Goal: Task Accomplishment & Management: Use online tool/utility

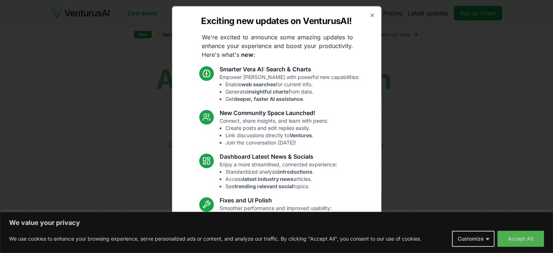
click at [362, 14] on div "Exciting new updates on VenturusAI! We're excited to announce some amazing upda…" at bounding box center [276, 126] width 209 height 241
click at [371, 15] on icon "button" at bounding box center [372, 14] width 3 height 3
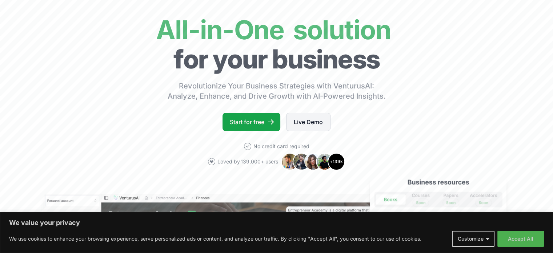
scroll to position [51, 0]
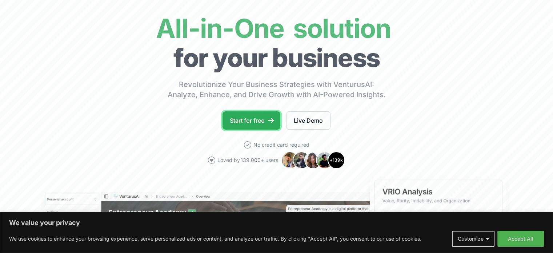
click at [255, 121] on link "Start for free" at bounding box center [251, 120] width 58 height 18
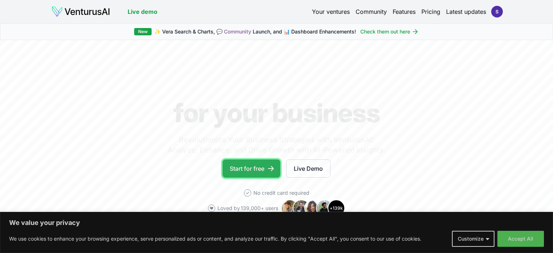
click at [247, 167] on link "Start for free" at bounding box center [251, 168] width 58 height 18
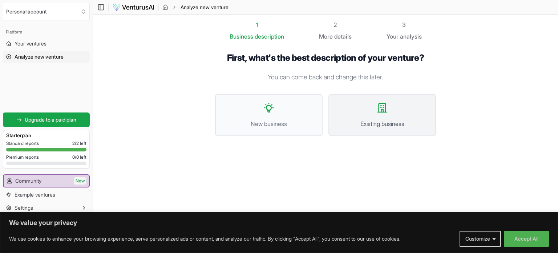
click at [348, 122] on span "Existing business" at bounding box center [383, 123] width 92 height 9
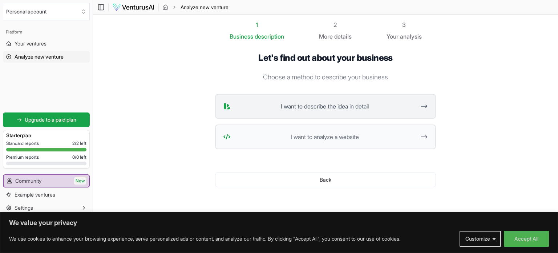
click at [346, 110] on span "I want to describe the idea in detail" at bounding box center [325, 106] width 182 height 9
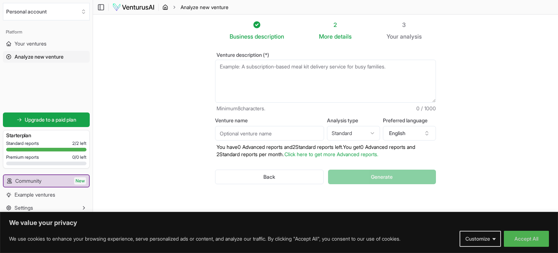
click at [165, 6] on icon "breadcrumb" at bounding box center [165, 7] width 6 height 6
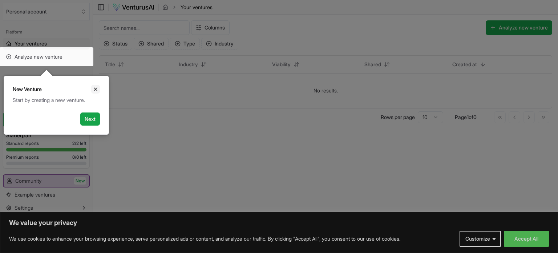
click at [96, 90] on icon "Close" at bounding box center [95, 89] width 3 height 3
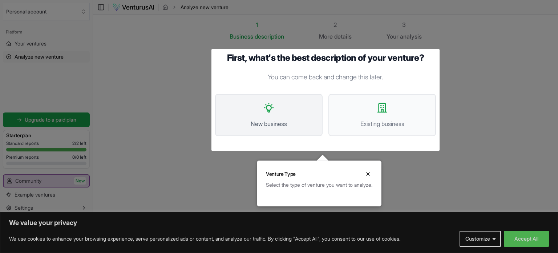
click at [269, 100] on button "New business" at bounding box center [269, 115] width 108 height 42
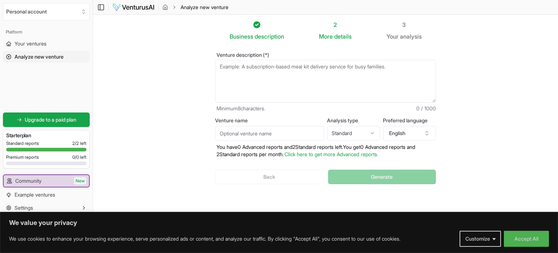
click at [281, 71] on textarea "Venture description (*)" at bounding box center [325, 81] width 221 height 43
type textarea "f"
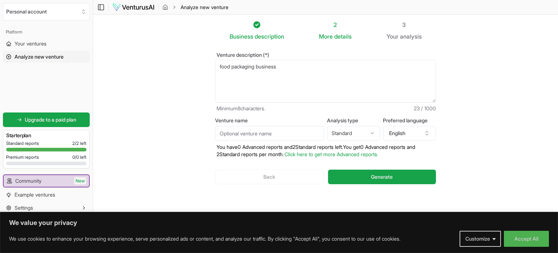
type textarea "food packaging business"
click at [278, 134] on input "Venture name" at bounding box center [269, 133] width 109 height 15
click at [345, 133] on html "We value your privacy We use cookies to enhance your browsing experience, serve…" at bounding box center [279, 126] width 558 height 253
click at [362, 173] on button "Generate" at bounding box center [382, 176] width 108 height 15
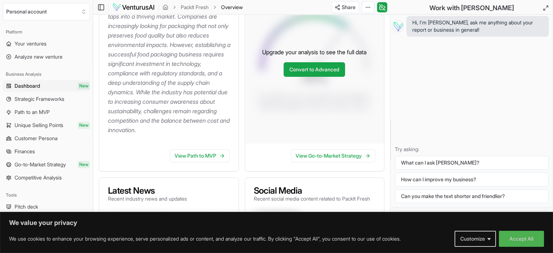
scroll to position [160, 0]
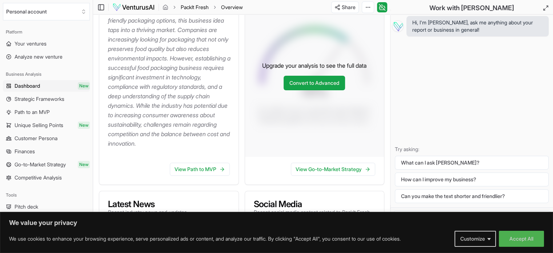
click at [186, 9] on link "PackIt Fresh" at bounding box center [195, 7] width 28 height 7
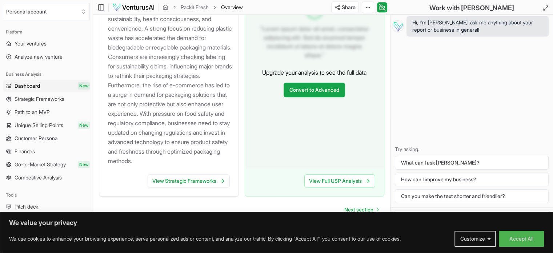
scroll to position [856, 0]
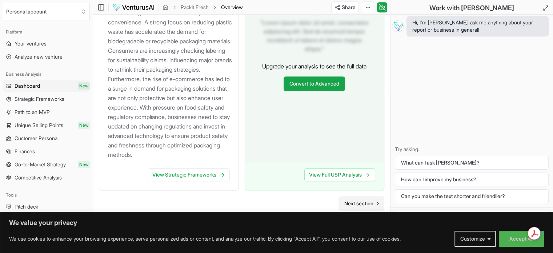
click at [357, 202] on span "Next section" at bounding box center [358, 203] width 29 height 7
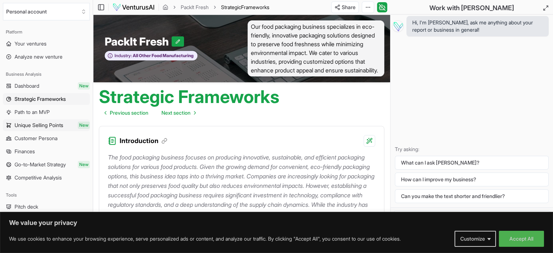
click at [40, 124] on span "Unique Selling Points" at bounding box center [39, 124] width 49 height 7
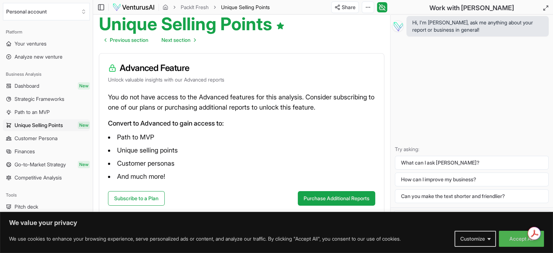
scroll to position [76, 0]
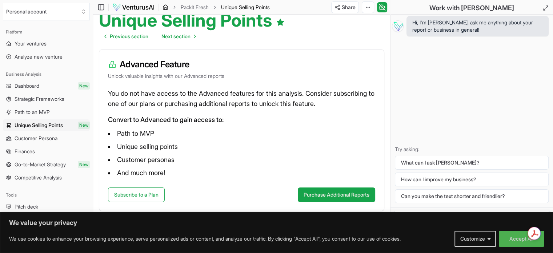
click at [166, 9] on icon "breadcrumb" at bounding box center [165, 7] width 6 height 6
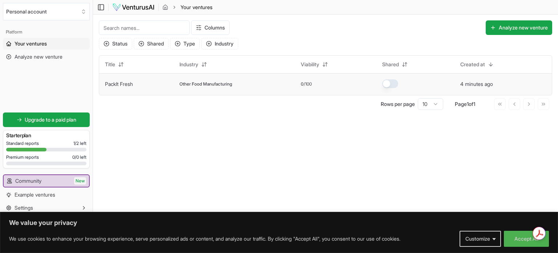
click at [229, 81] on span "Other Food Manufacturing" at bounding box center [206, 84] width 53 height 6
click at [124, 83] on link "PackIt Fresh" at bounding box center [119, 84] width 28 height 6
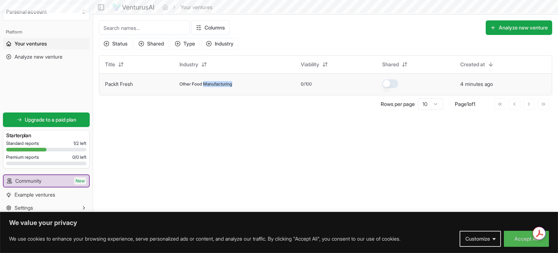
click at [124, 83] on link "PackIt Fresh" at bounding box center [119, 84] width 28 height 6
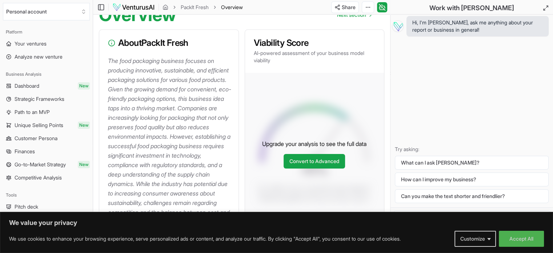
scroll to position [84, 0]
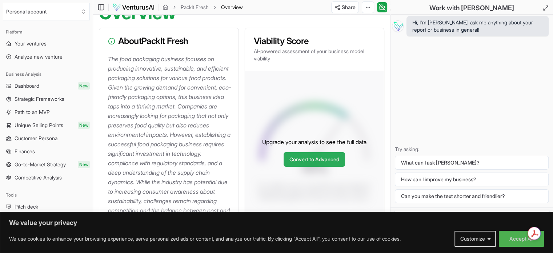
click at [310, 164] on link "Convert to Advanced" at bounding box center [314, 159] width 61 height 15
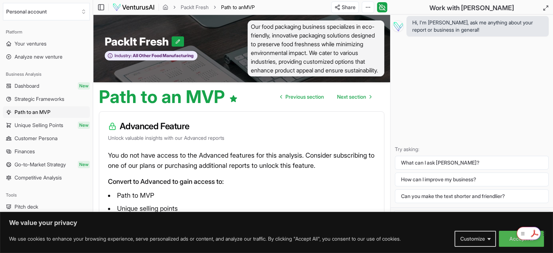
click at [537, 231] on html "We value your privacy We use cookies to enhance your browsing experience, serve…" at bounding box center [276, 126] width 553 height 253
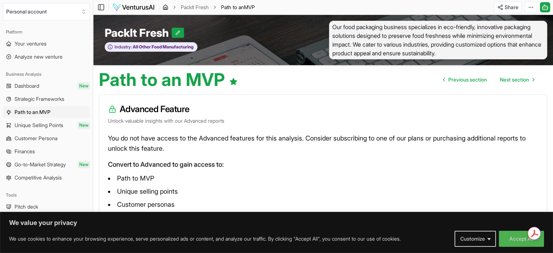
click at [165, 9] on icon "breadcrumb" at bounding box center [165, 8] width 1 height 2
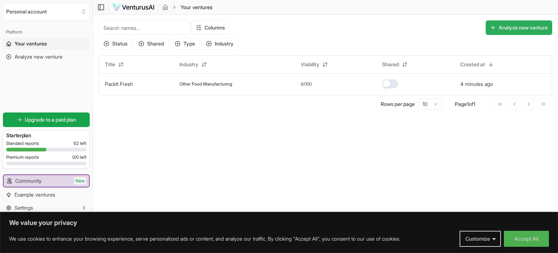
click at [525, 32] on button "Analyze new venture" at bounding box center [519, 27] width 67 height 15
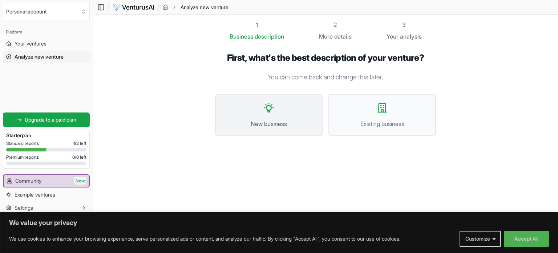
click at [272, 107] on icon at bounding box center [269, 108] width 12 height 12
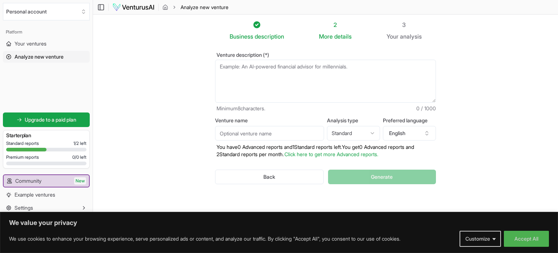
click at [253, 67] on textarea "Venture description (*)" at bounding box center [325, 81] width 221 height 43
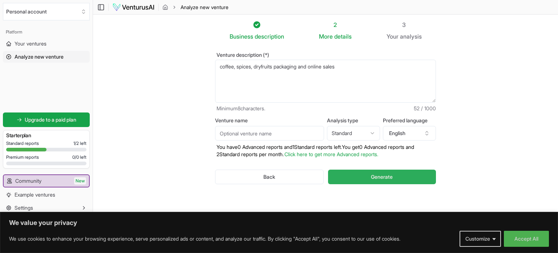
type textarea "coffee, spices, dryfruits packaging and online sales"
click at [398, 174] on button "Generate" at bounding box center [382, 176] width 108 height 15
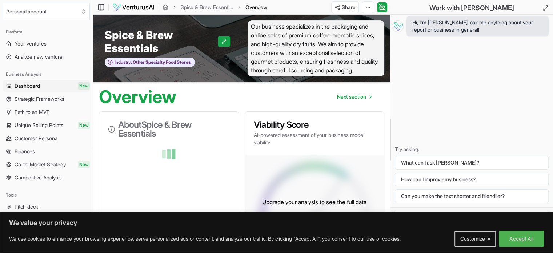
click at [374, 69] on span "Our business specializes in the packaging and online sales of premium coffee, a…" at bounding box center [316, 48] width 137 height 56
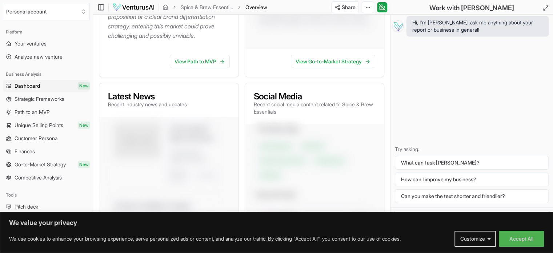
scroll to position [249, 0]
click at [184, 67] on link "View Path to MVP" at bounding box center [200, 60] width 60 height 13
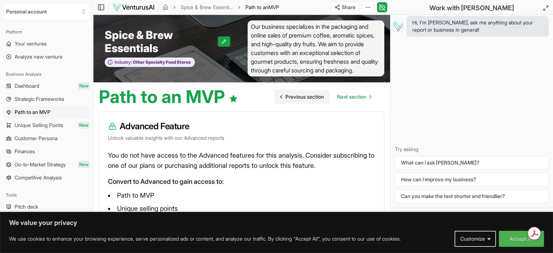
click at [291, 98] on span "Previous section" at bounding box center [304, 96] width 39 height 7
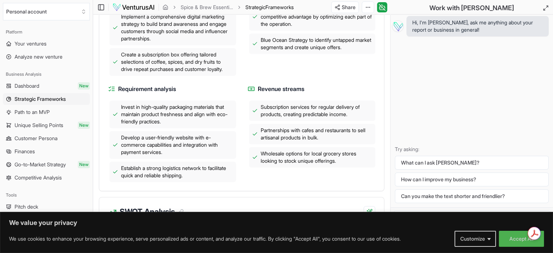
scroll to position [332, 0]
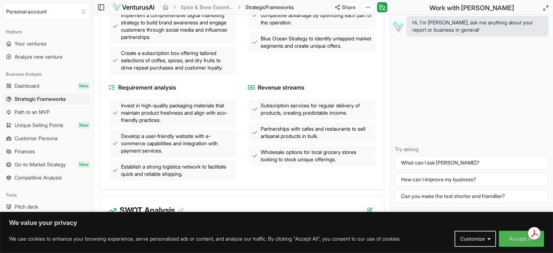
click at [201, 209] on div "SWOT Analysis" at bounding box center [241, 206] width 285 height 20
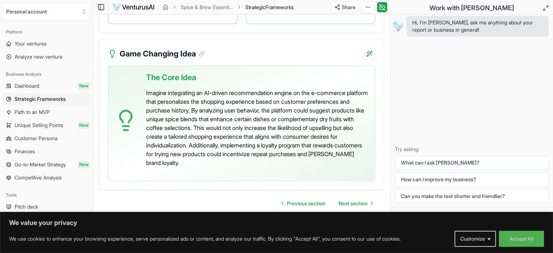
scroll to position [1769, 0]
click at [350, 198] on link "Next section" at bounding box center [356, 203] width 46 height 15
